Goal: Task Accomplishment & Management: Manage account settings

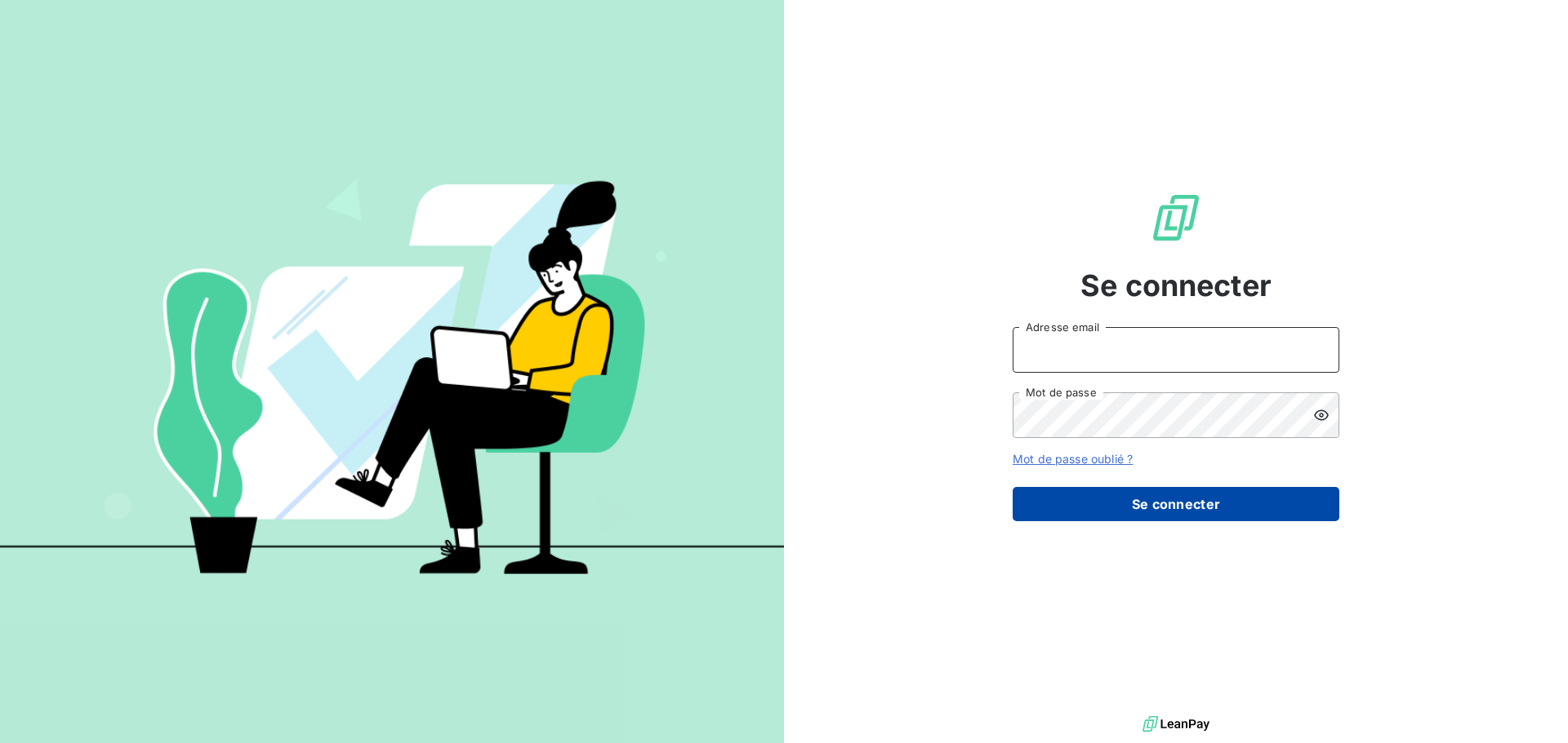
type input "[EMAIL_ADDRESS][PERSON_NAME][DOMAIN_NAME]"
click at [1186, 498] on button "Se connecter" at bounding box center [1176, 504] width 326 height 34
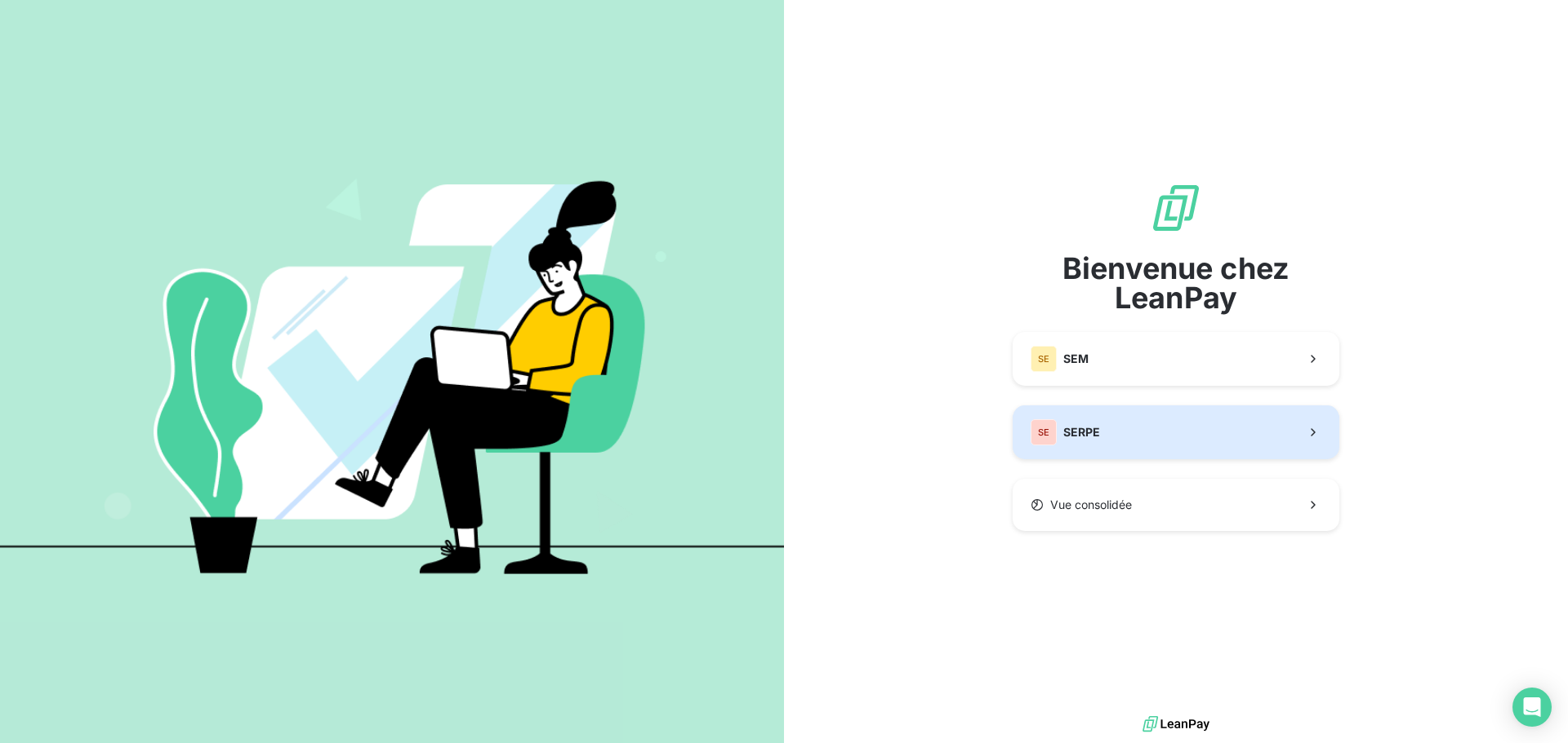
click at [1155, 424] on button "SE SERPE" at bounding box center [1176, 432] width 326 height 54
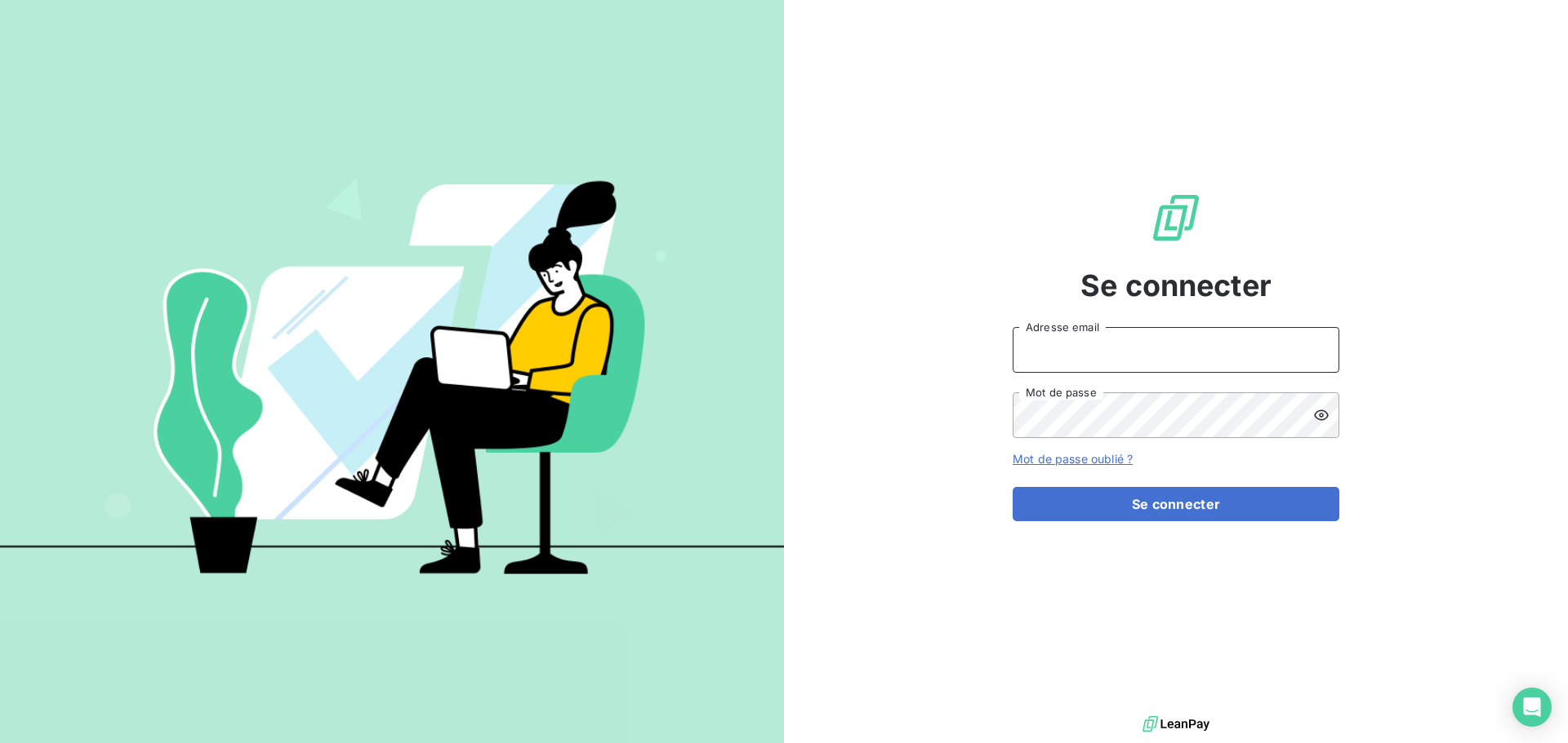
type input "[EMAIL_ADDRESS][PERSON_NAME][DOMAIN_NAME]"
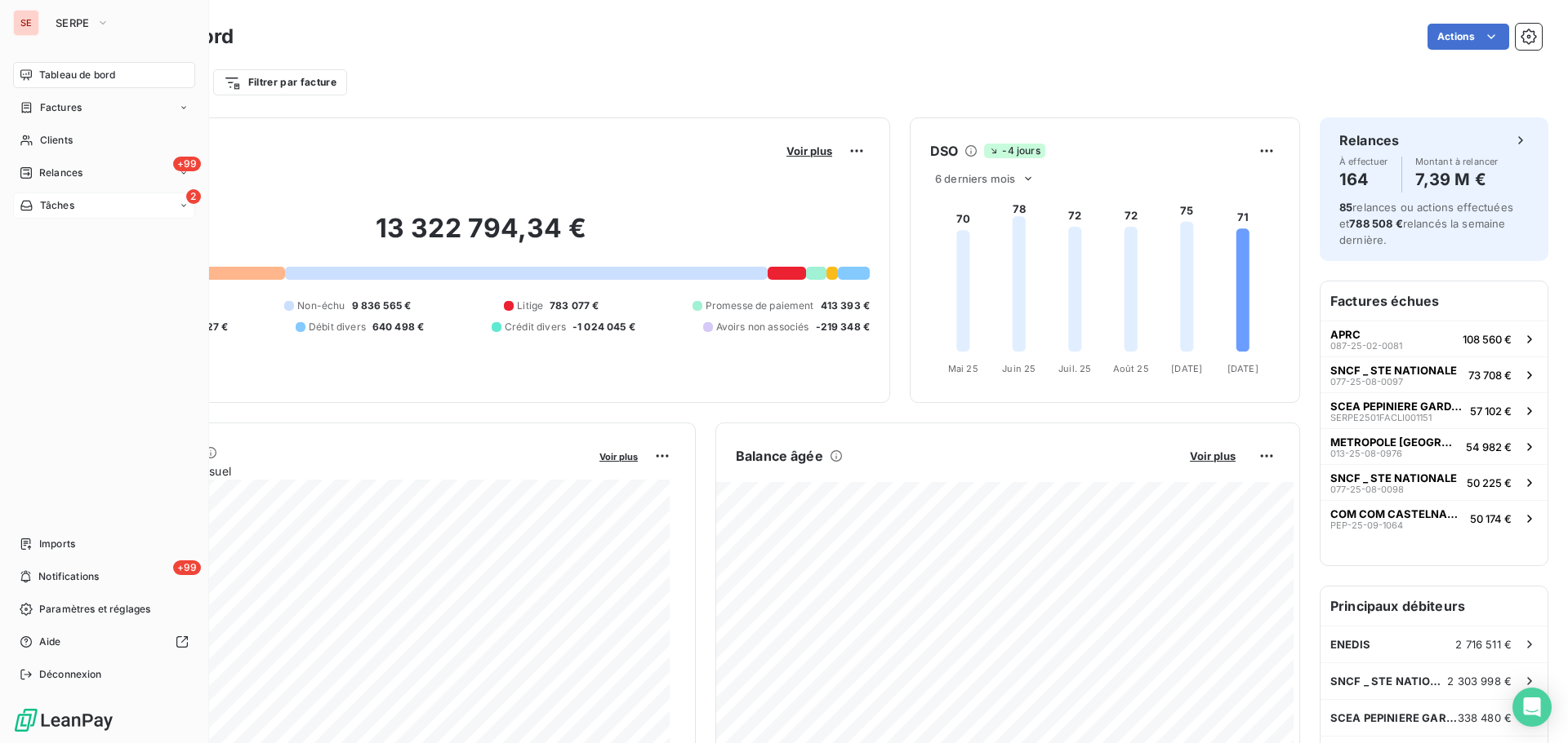
click at [152, 204] on div "2 Tâches" at bounding box center [104, 205] width 182 height 26
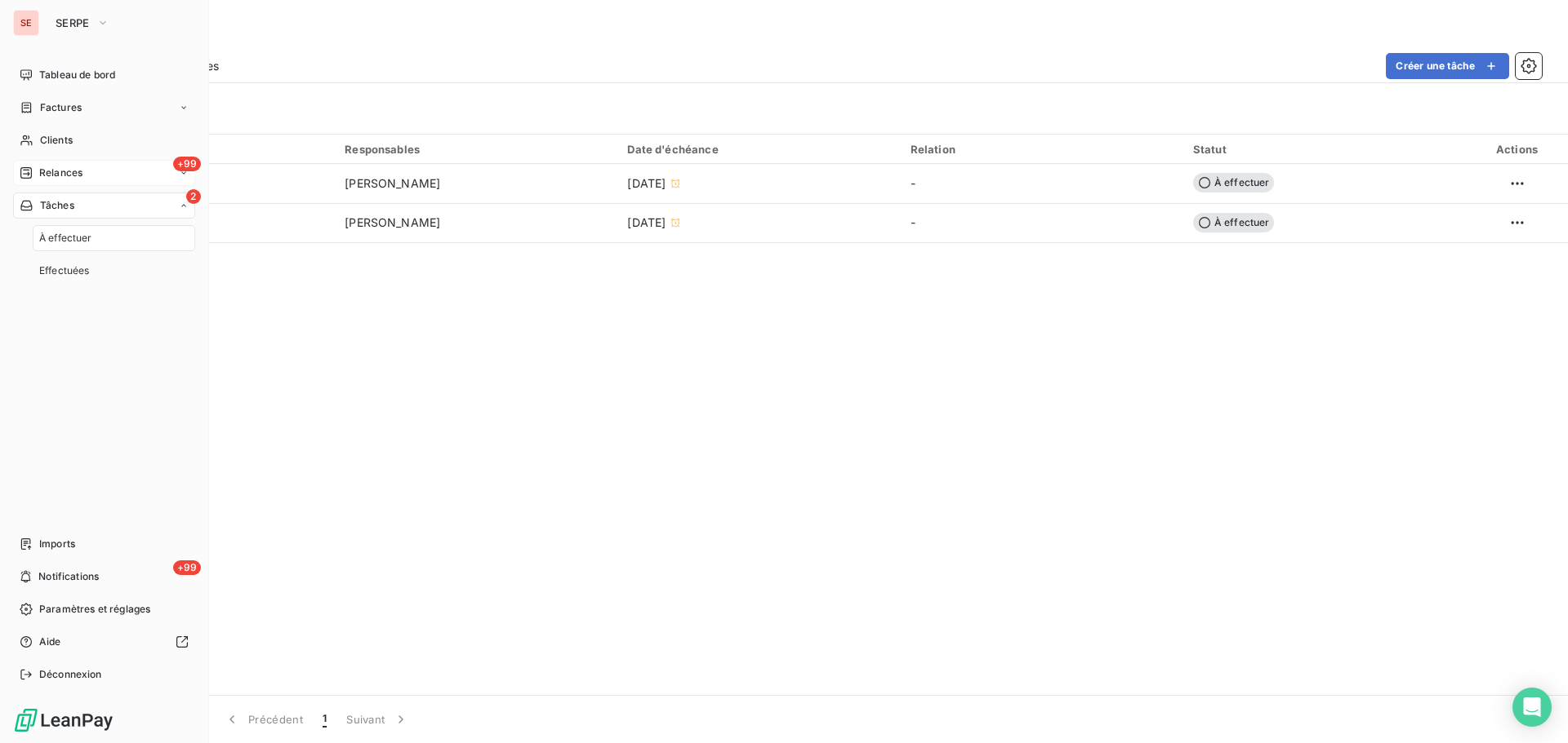
click at [130, 177] on div "+99 Relances" at bounding box center [104, 173] width 182 height 26
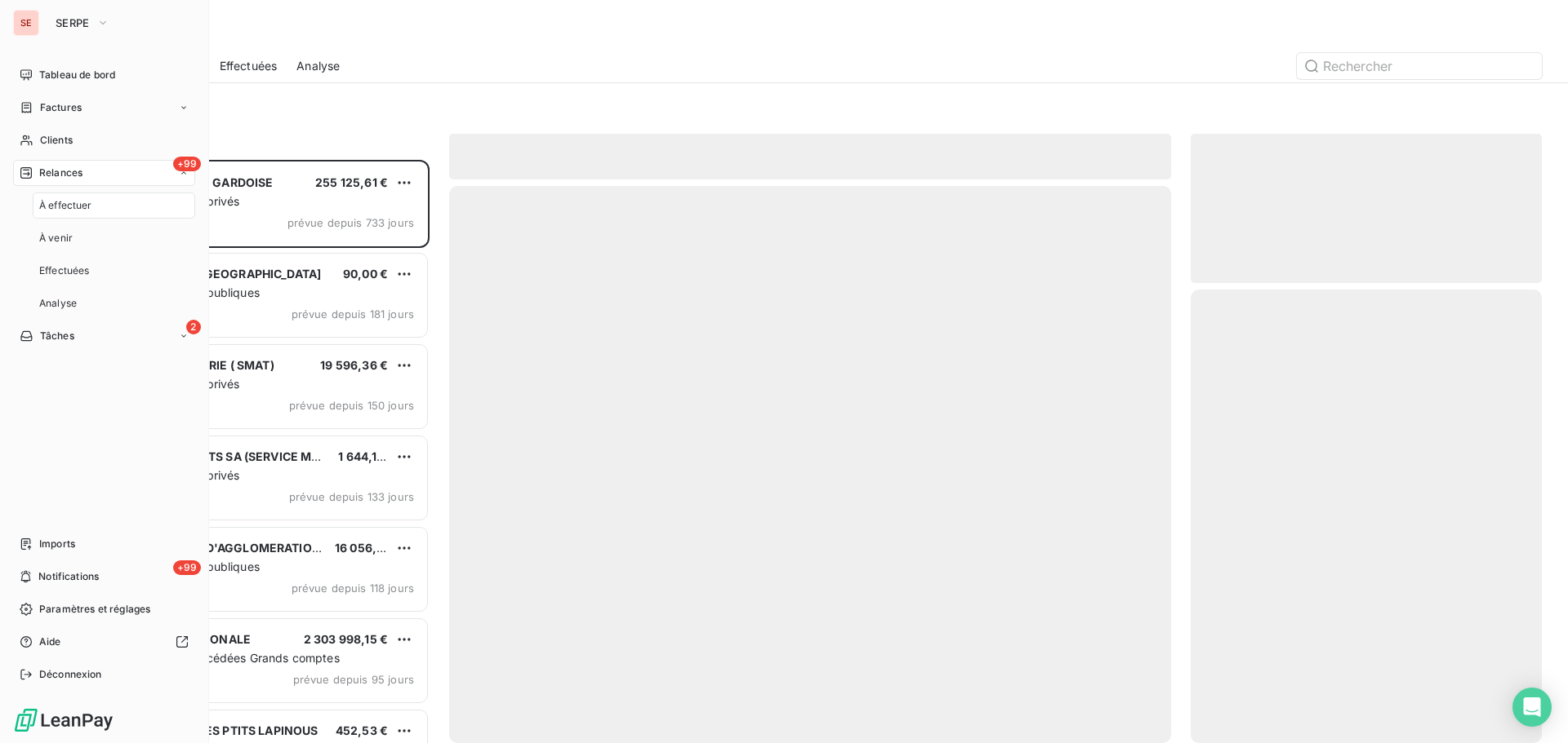
scroll to position [571, 339]
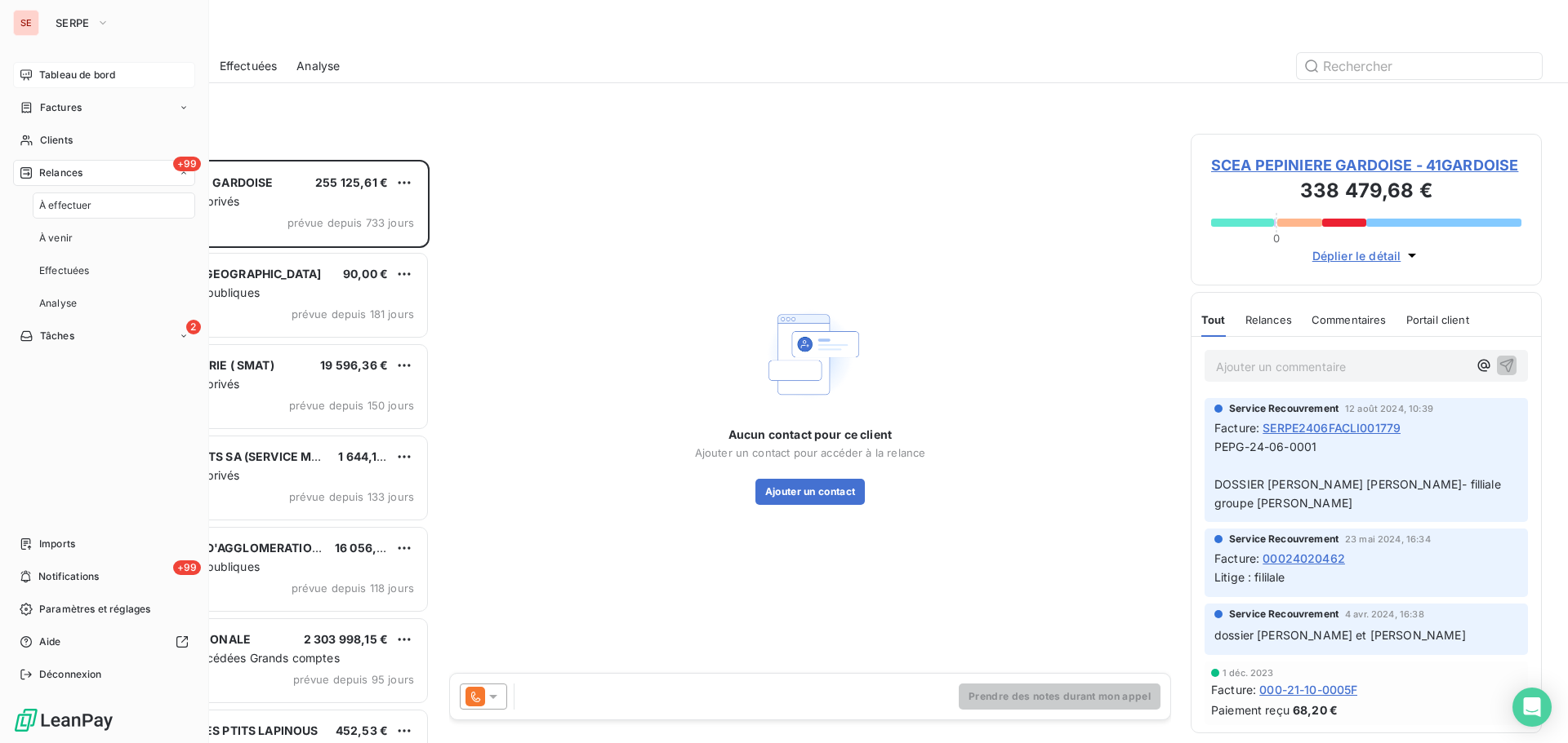
click at [112, 80] on span "Tableau de bord" at bounding box center [77, 75] width 76 height 14
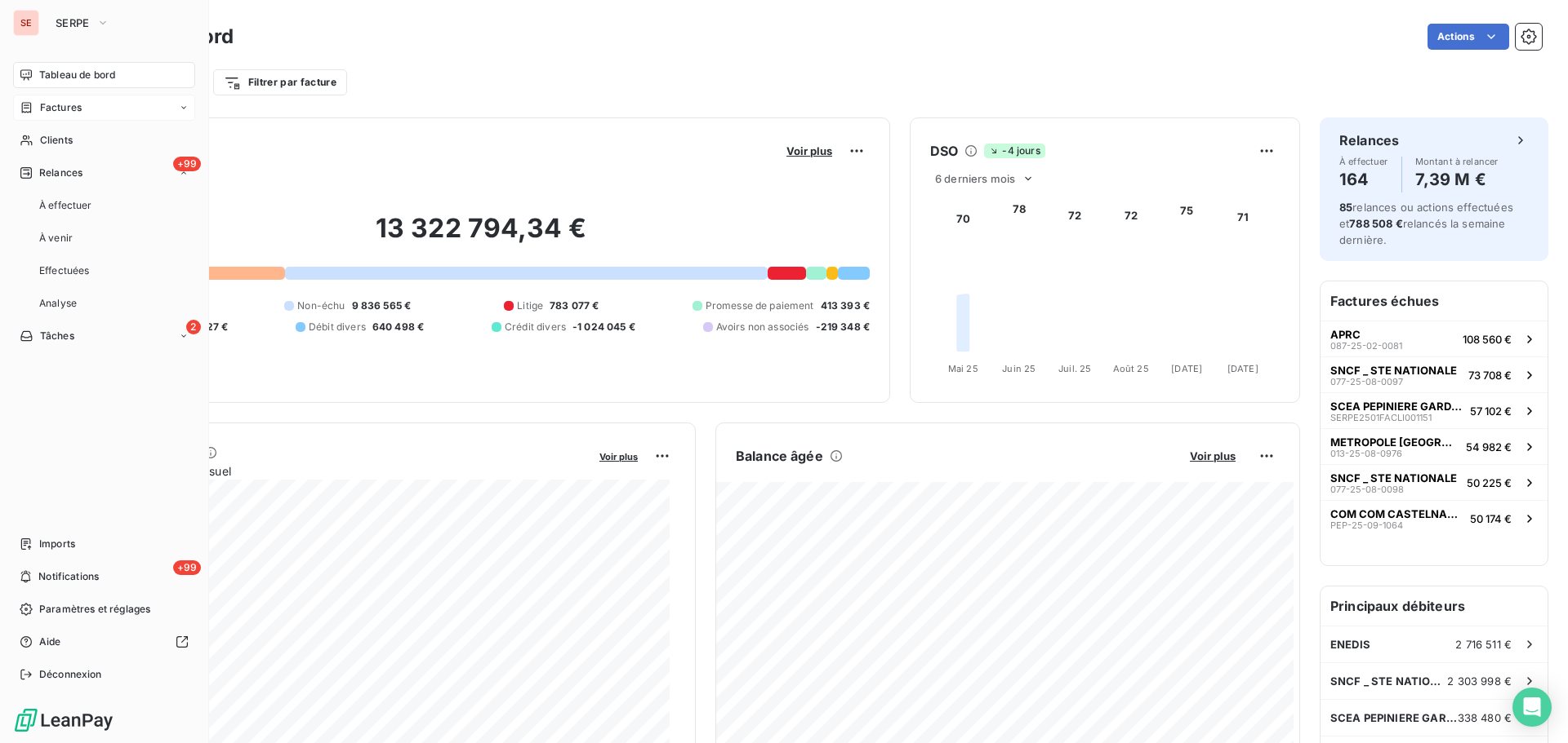
click at [80, 106] on span "Factures" at bounding box center [60, 107] width 41 height 14
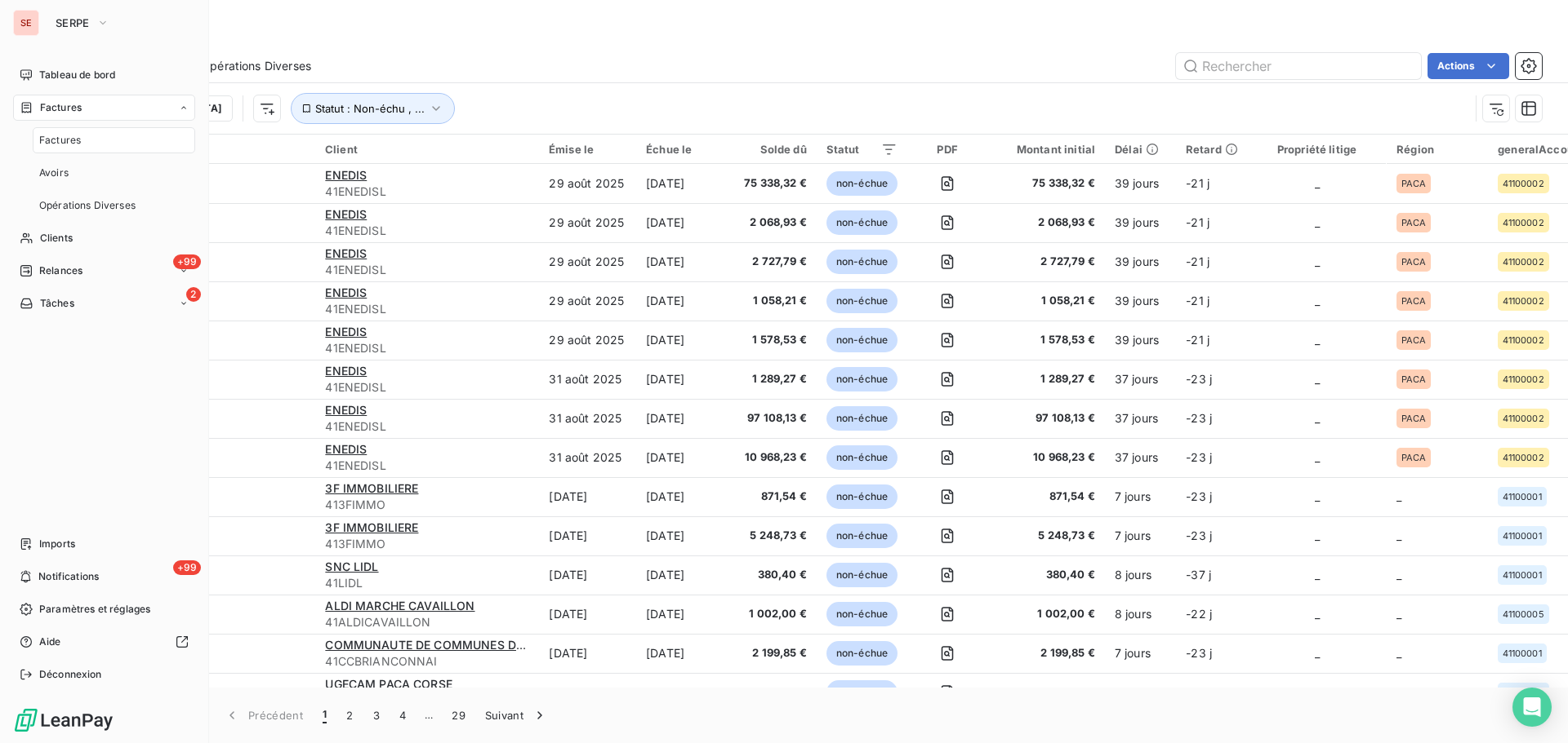
click at [100, 135] on div "Factures" at bounding box center [114, 140] width 162 height 26
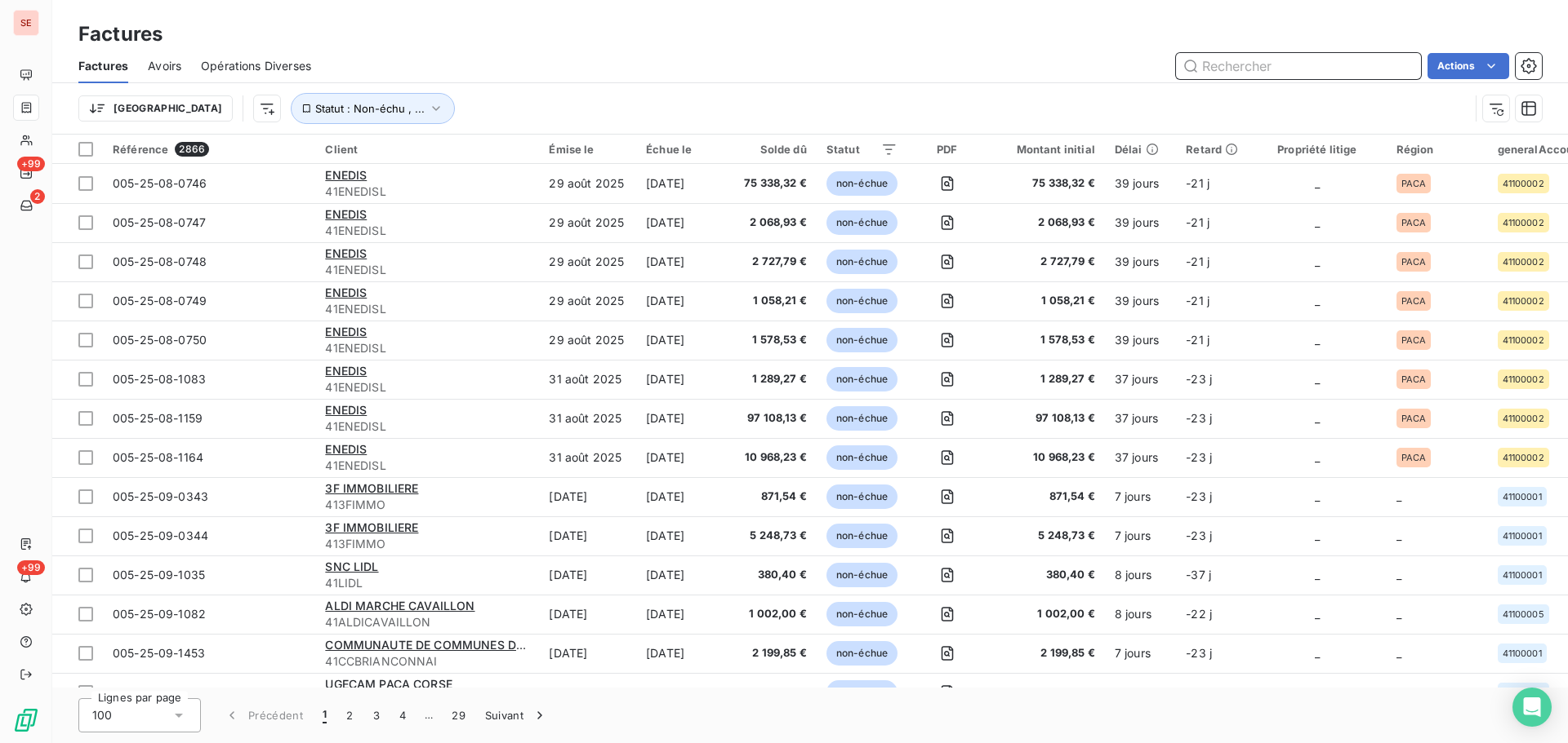
click at [1238, 65] on input "text" at bounding box center [1299, 66] width 245 height 26
click at [1245, 66] on input "text" at bounding box center [1299, 66] width 245 height 26
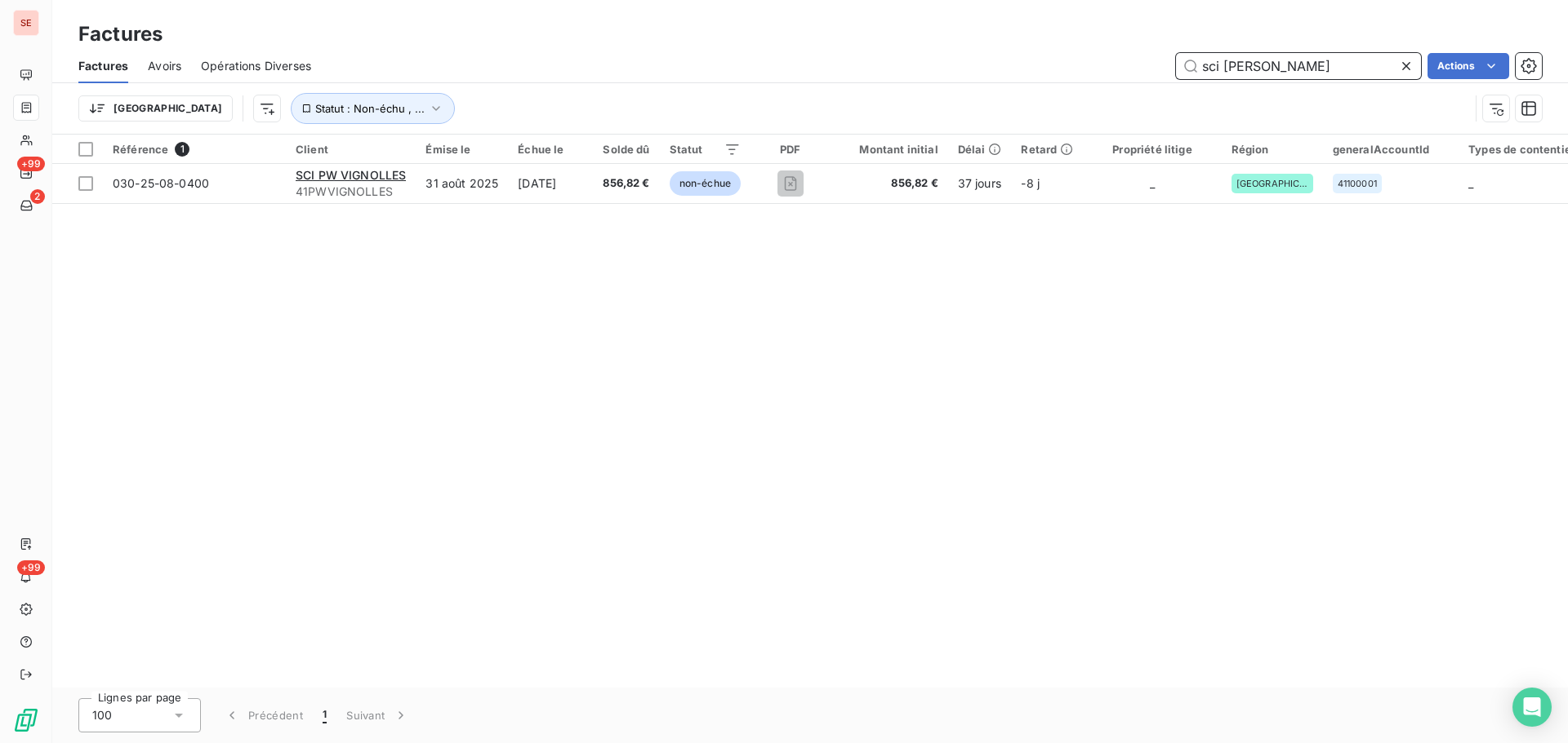
type input "sci [PERSON_NAME]"
